Goal: Download file/media

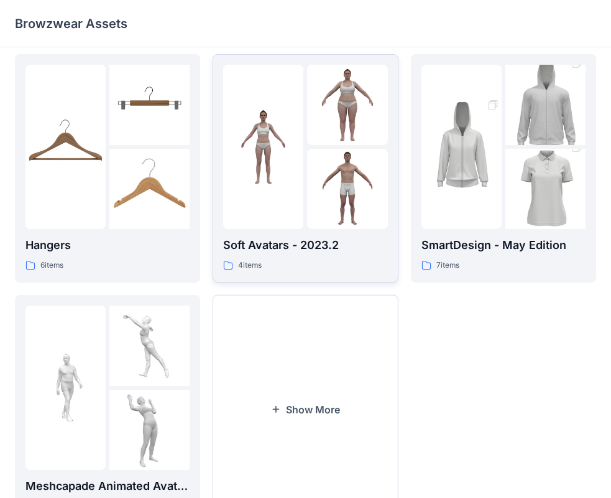
scroll to position [309, 0]
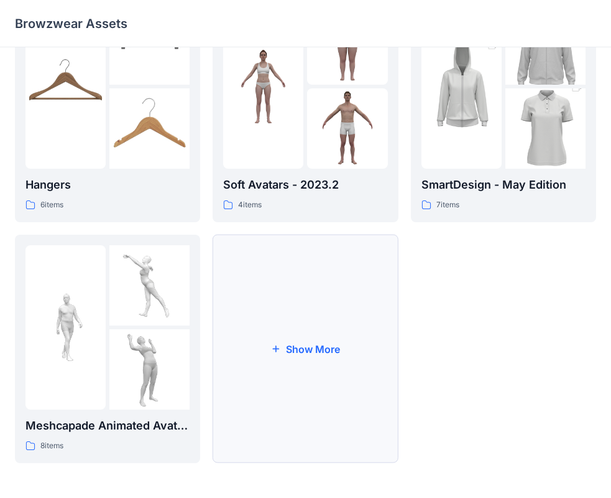
click at [289, 353] on button "Show More" at bounding box center [305, 348] width 185 height 228
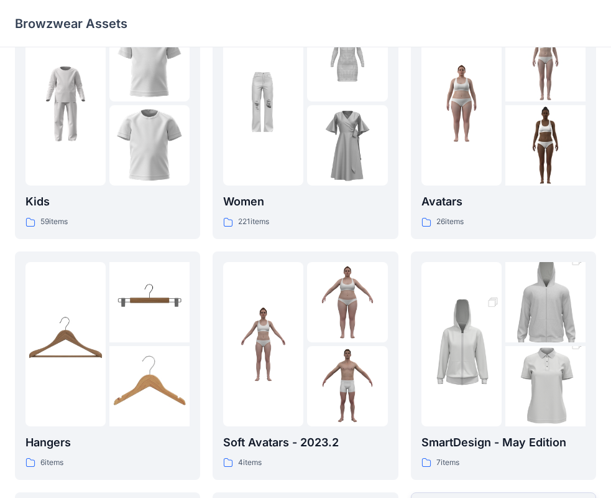
scroll to position [0, 0]
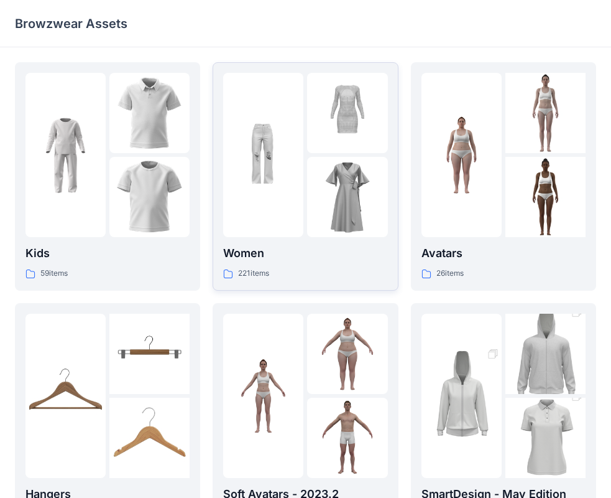
click at [323, 132] on img at bounding box center [347, 113] width 80 height 80
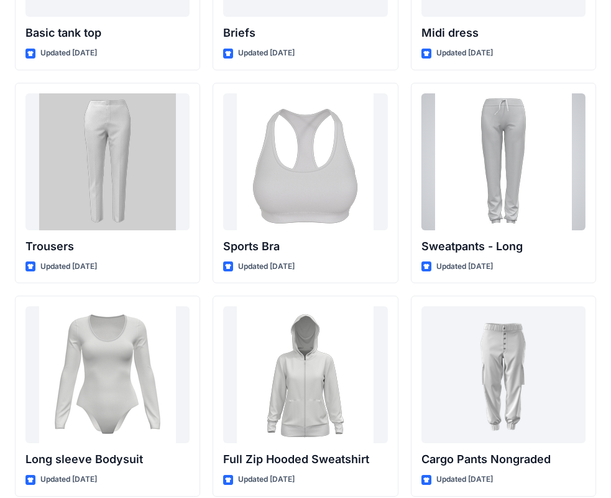
scroll to position [10232, 0]
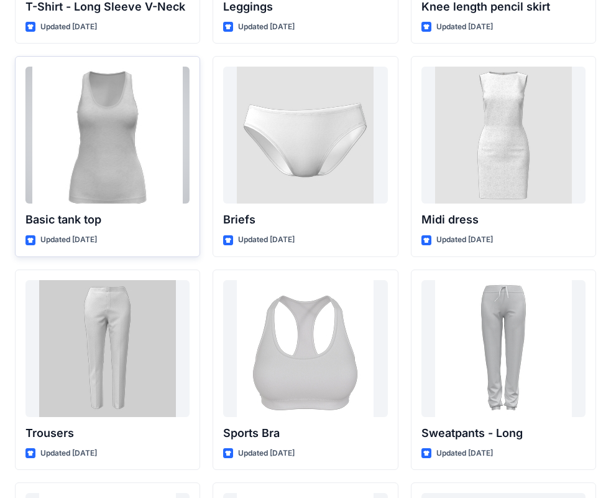
click at [75, 108] on div at bounding box center [107, 135] width 164 height 137
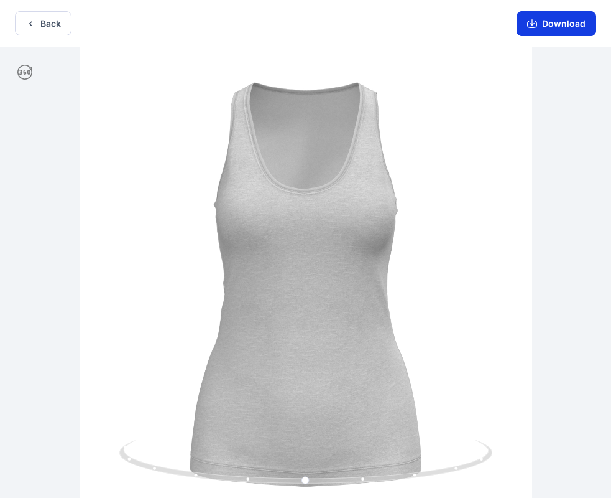
click at [559, 20] on button "Download" at bounding box center [557, 23] width 80 height 25
